Goal: Task Accomplishment & Management: Manage account settings

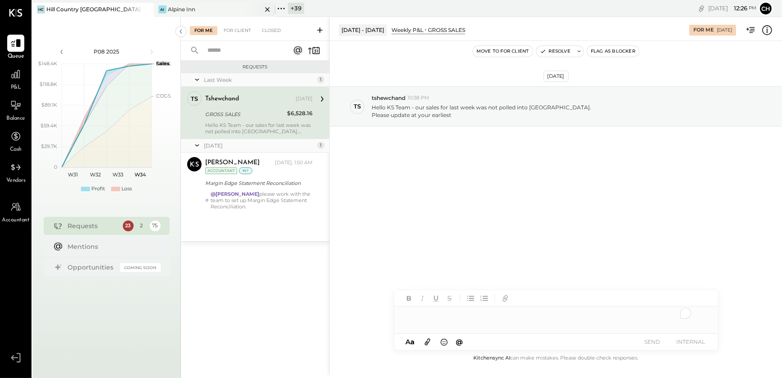
click at [267, 8] on icon at bounding box center [267, 9] width 11 height 11
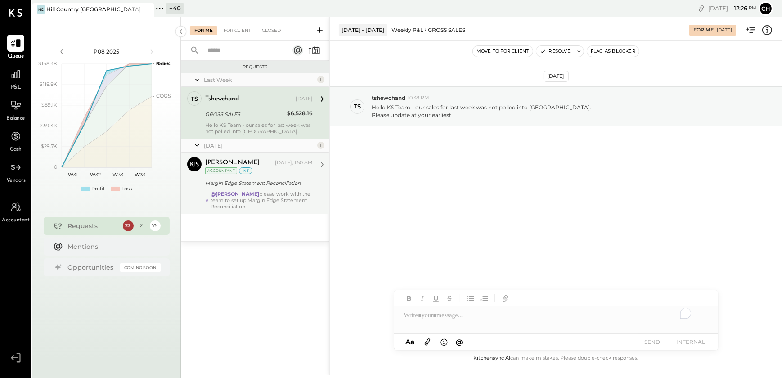
click at [264, 198] on div "@[PERSON_NAME] please work with the team to set up Margin Edge Statement Reconc…" at bounding box center [262, 200] width 102 height 19
click at [260, 207] on div "@[PERSON_NAME] please work with the team to set up Margin Edge Statement Reconc…" at bounding box center [262, 200] width 102 height 19
